Goal: Book appointment/travel/reservation

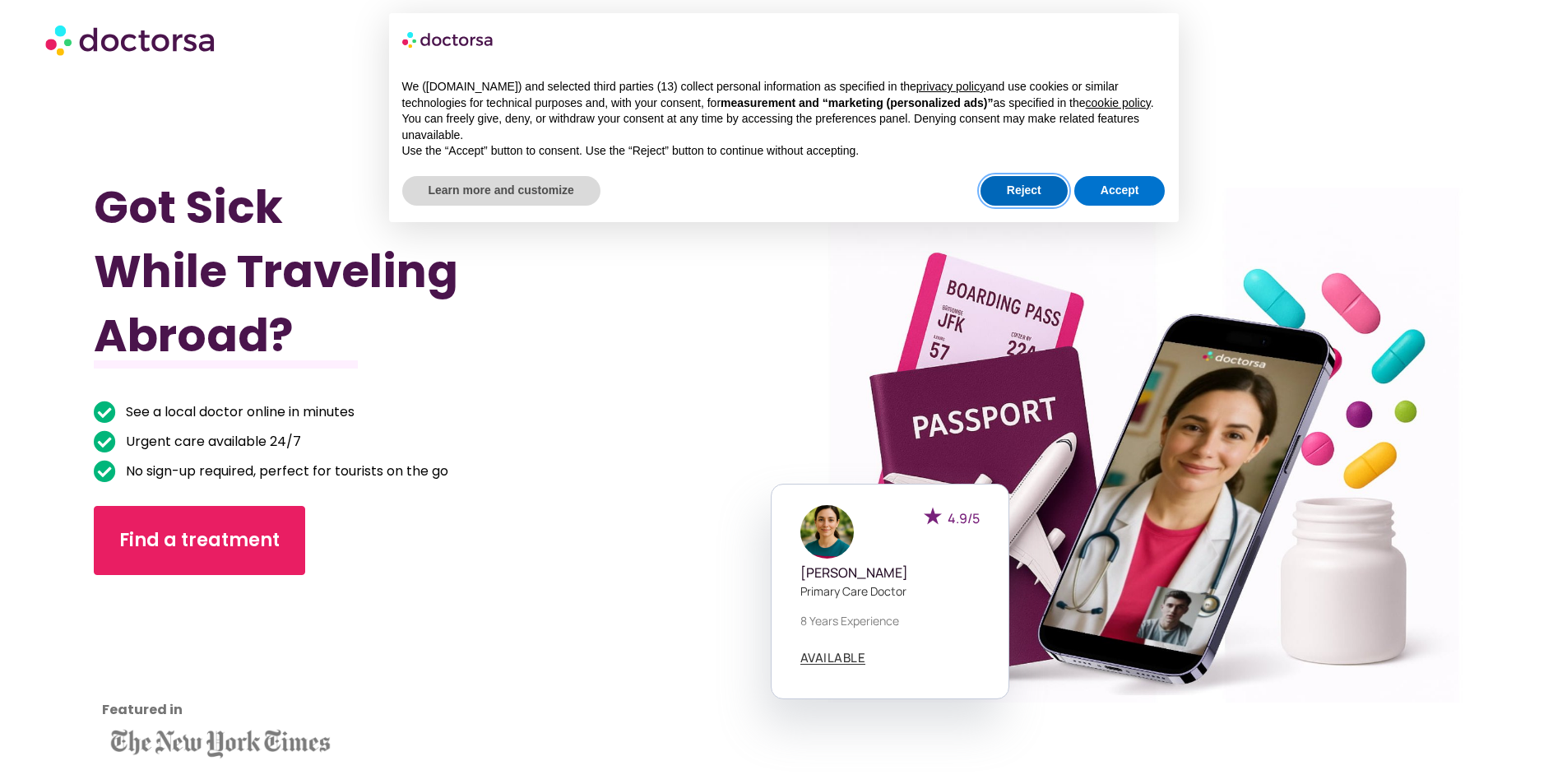
click at [1032, 186] on button "Reject" at bounding box center [1024, 191] width 87 height 30
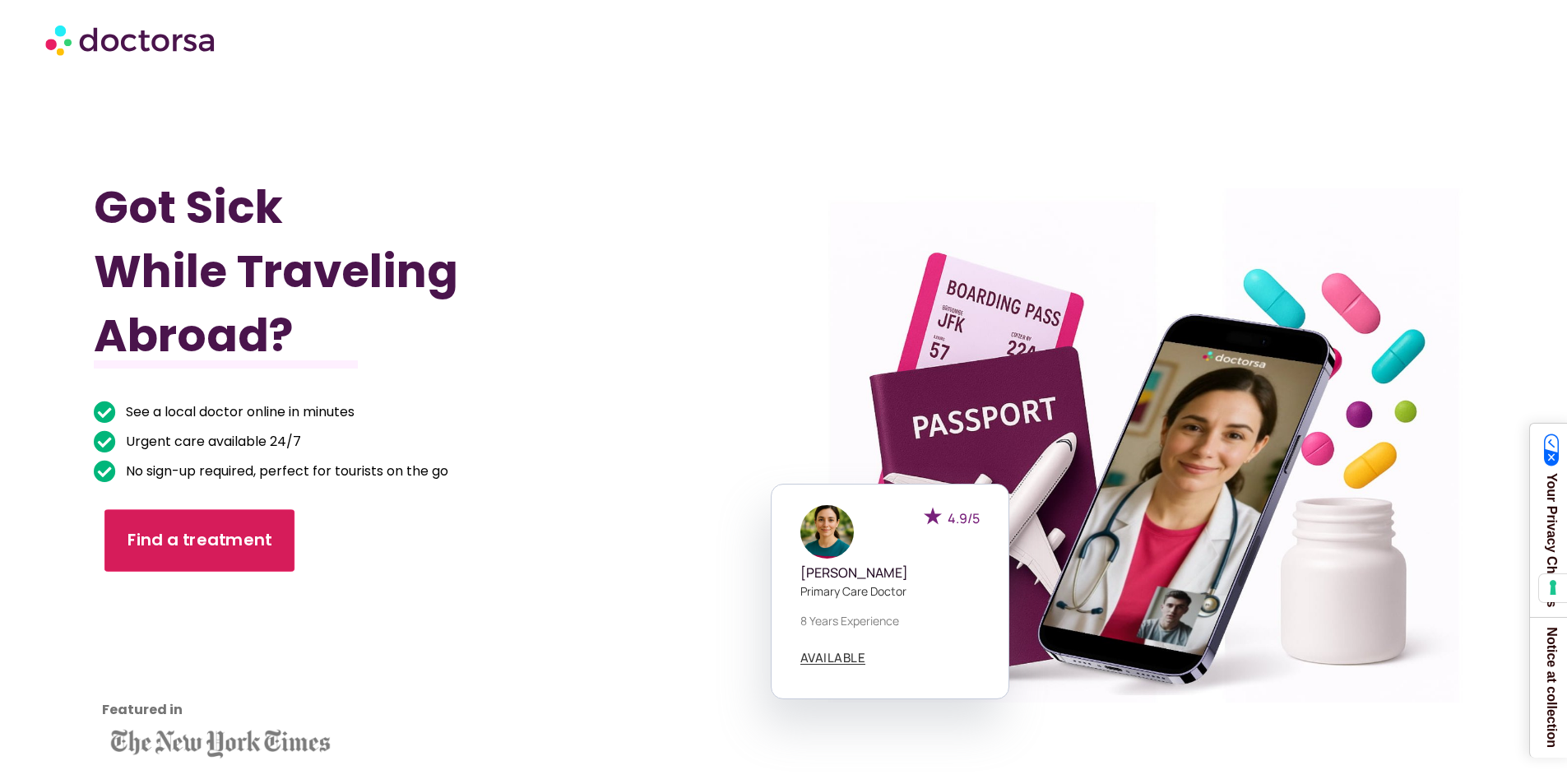
click at [233, 545] on span "Find a treatment" at bounding box center [199, 540] width 145 height 23
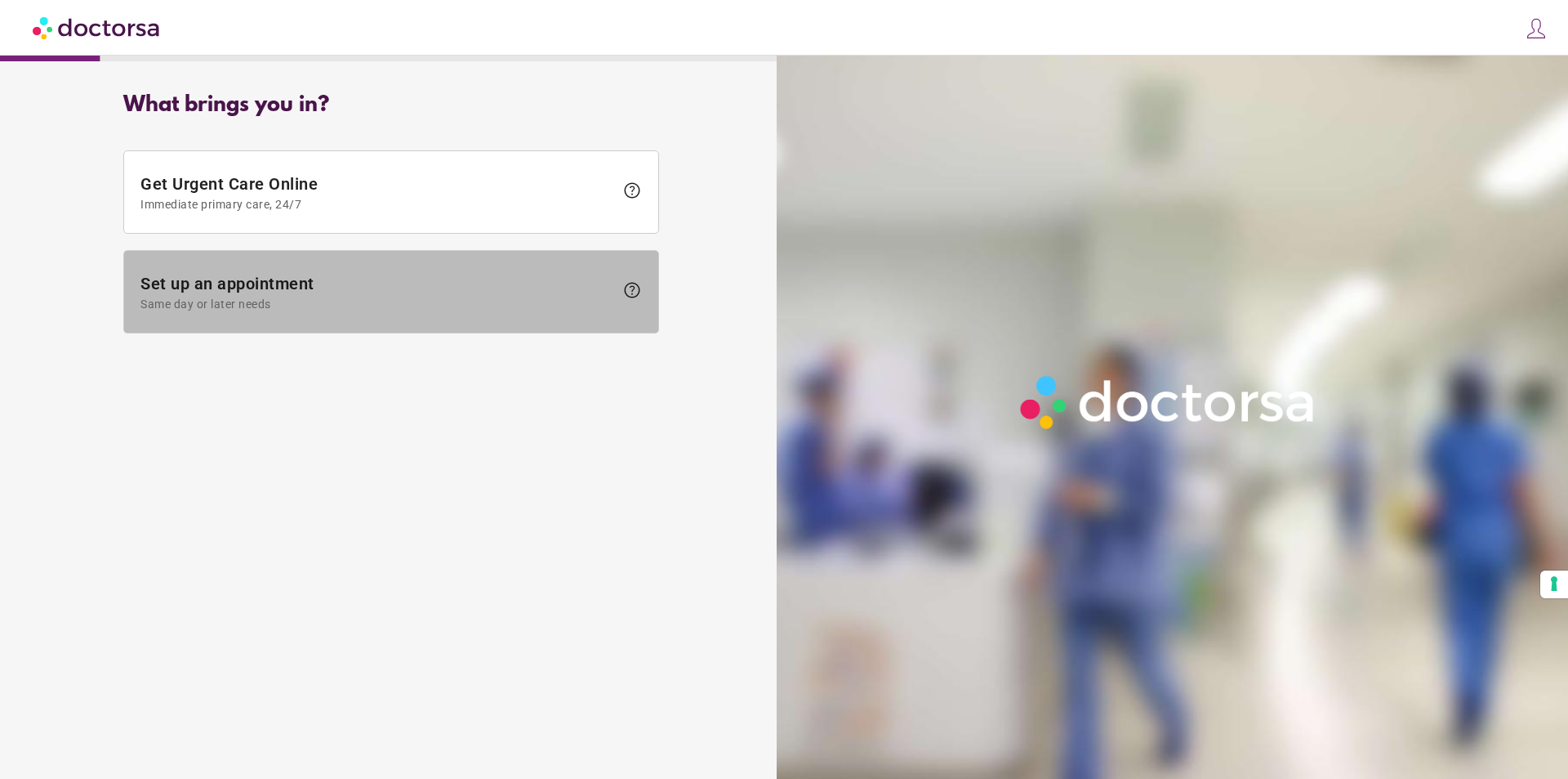
click at [338, 303] on span "Same day or later needs" at bounding box center [378, 303] width 474 height 13
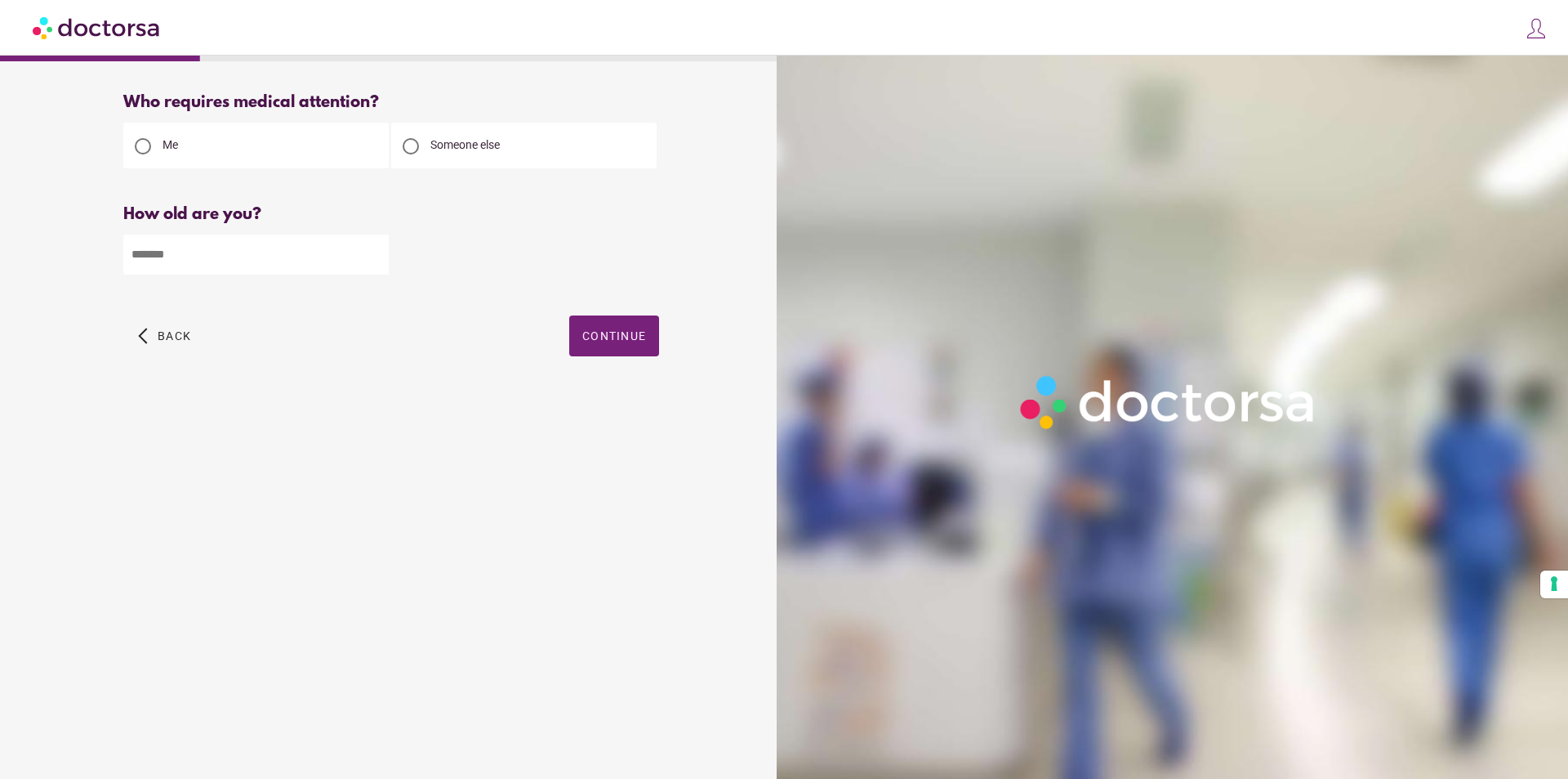
click at [226, 258] on input "number" at bounding box center [256, 254] width 265 height 40
type input "**"
click at [586, 329] on span "button" at bounding box center [615, 335] width 90 height 41
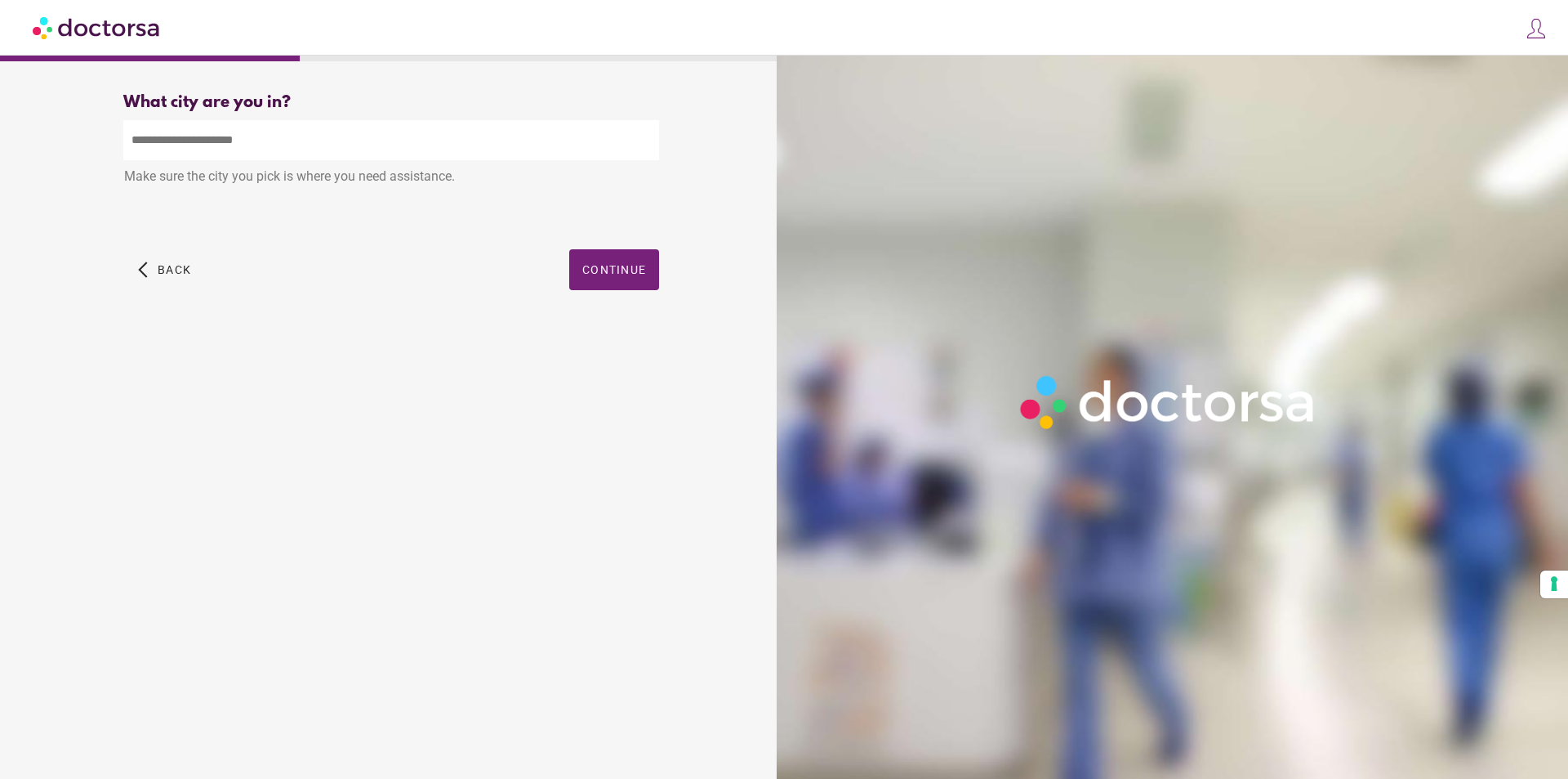
click at [194, 140] on input "text" at bounding box center [392, 140] width 536 height 40
click at [207, 182] on div "[GEOGRAPHIC_DATA] , [GEOGRAPHIC_DATA], [GEOGRAPHIC_DATA]" at bounding box center [392, 178] width 534 height 33
type input "**********"
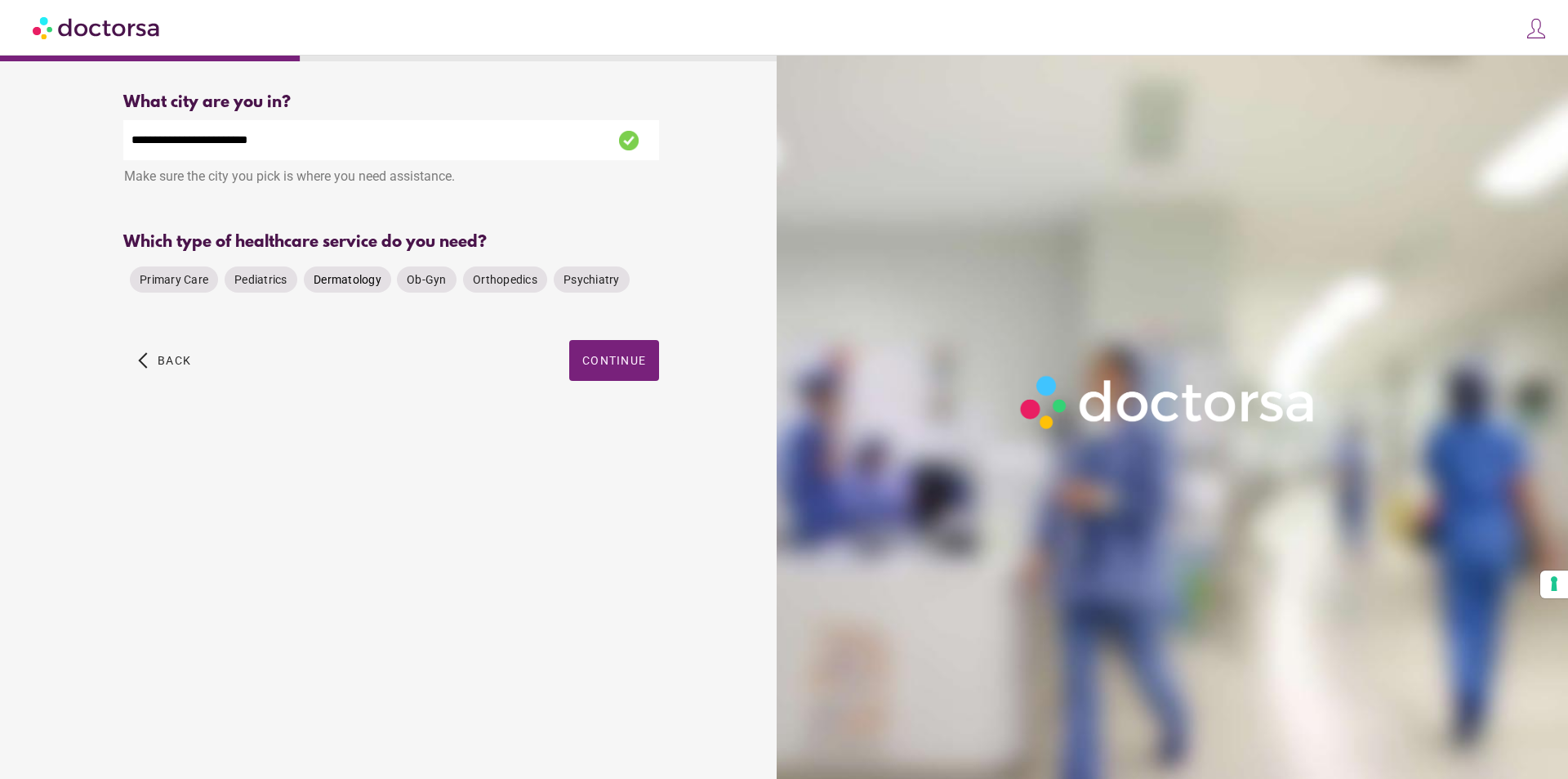
click at [332, 280] on span "Dermatology" at bounding box center [347, 279] width 67 height 13
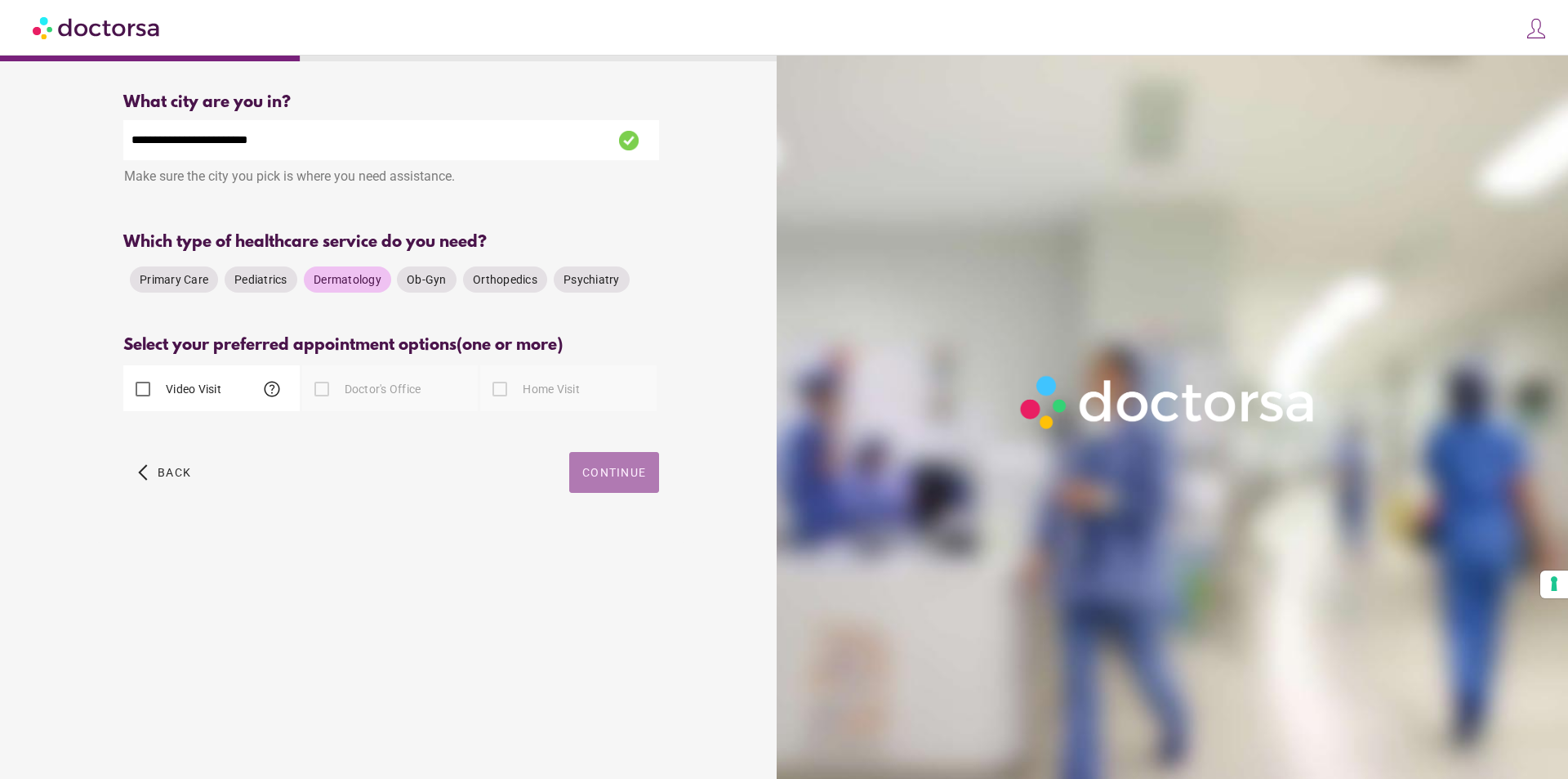
click at [586, 471] on span "Continue" at bounding box center [615, 472] width 64 height 13
